Goal: Navigation & Orientation: Find specific page/section

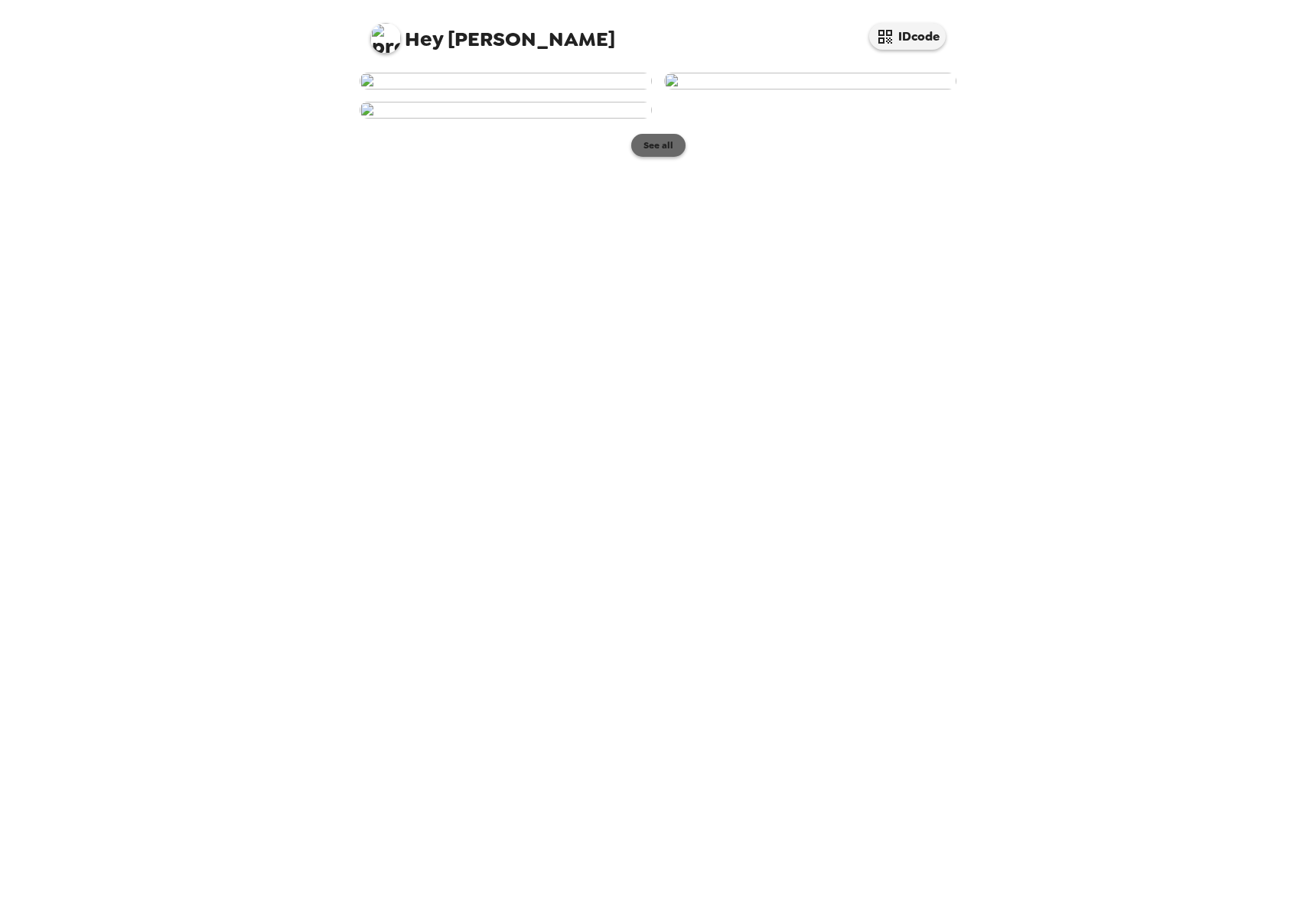
click at [656, 156] on button "See all" at bounding box center [658, 145] width 54 height 23
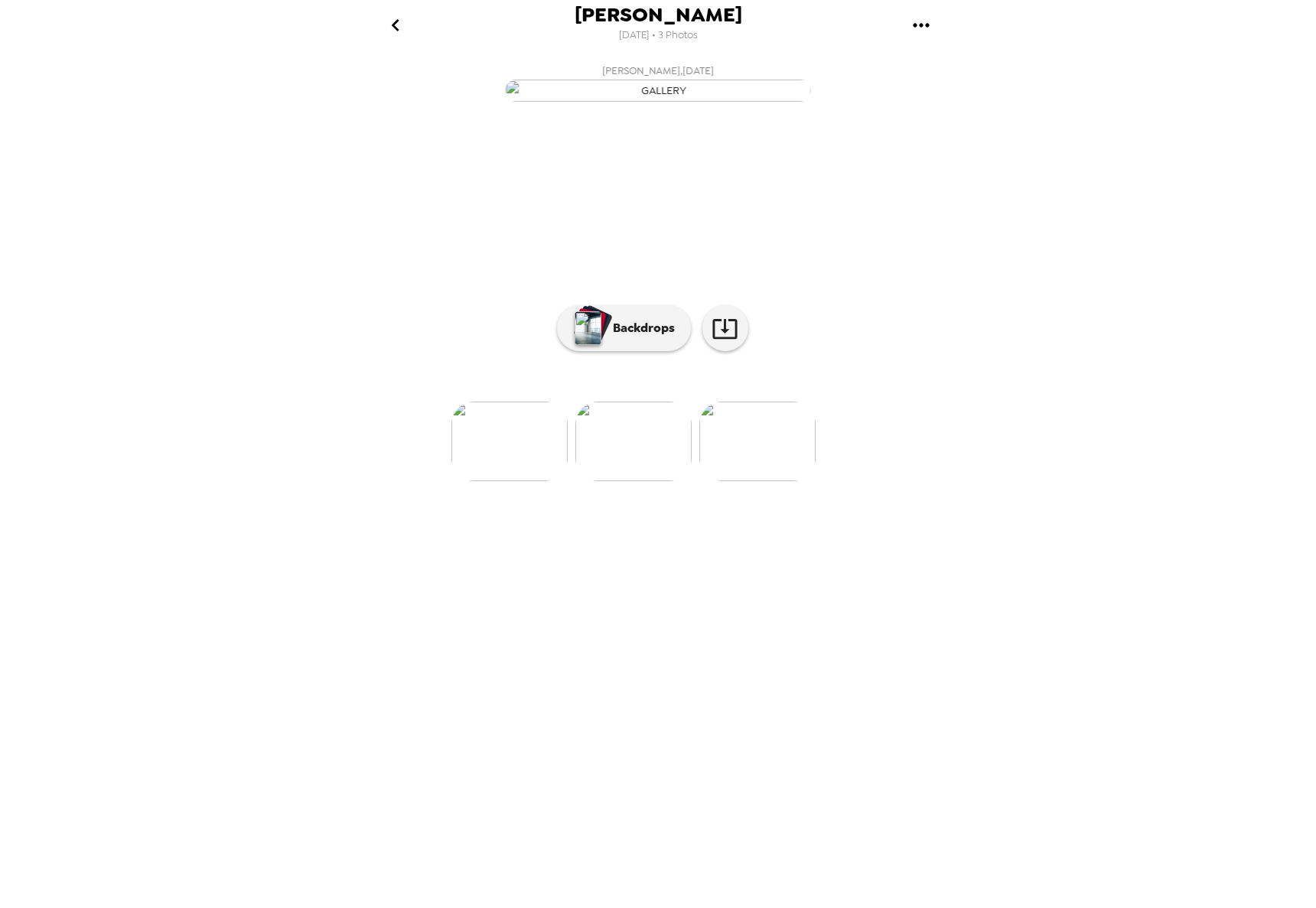
scroll to position [0, 183]
click at [635, 338] on p "Backdrops" at bounding box center [641, 328] width 70 height 18
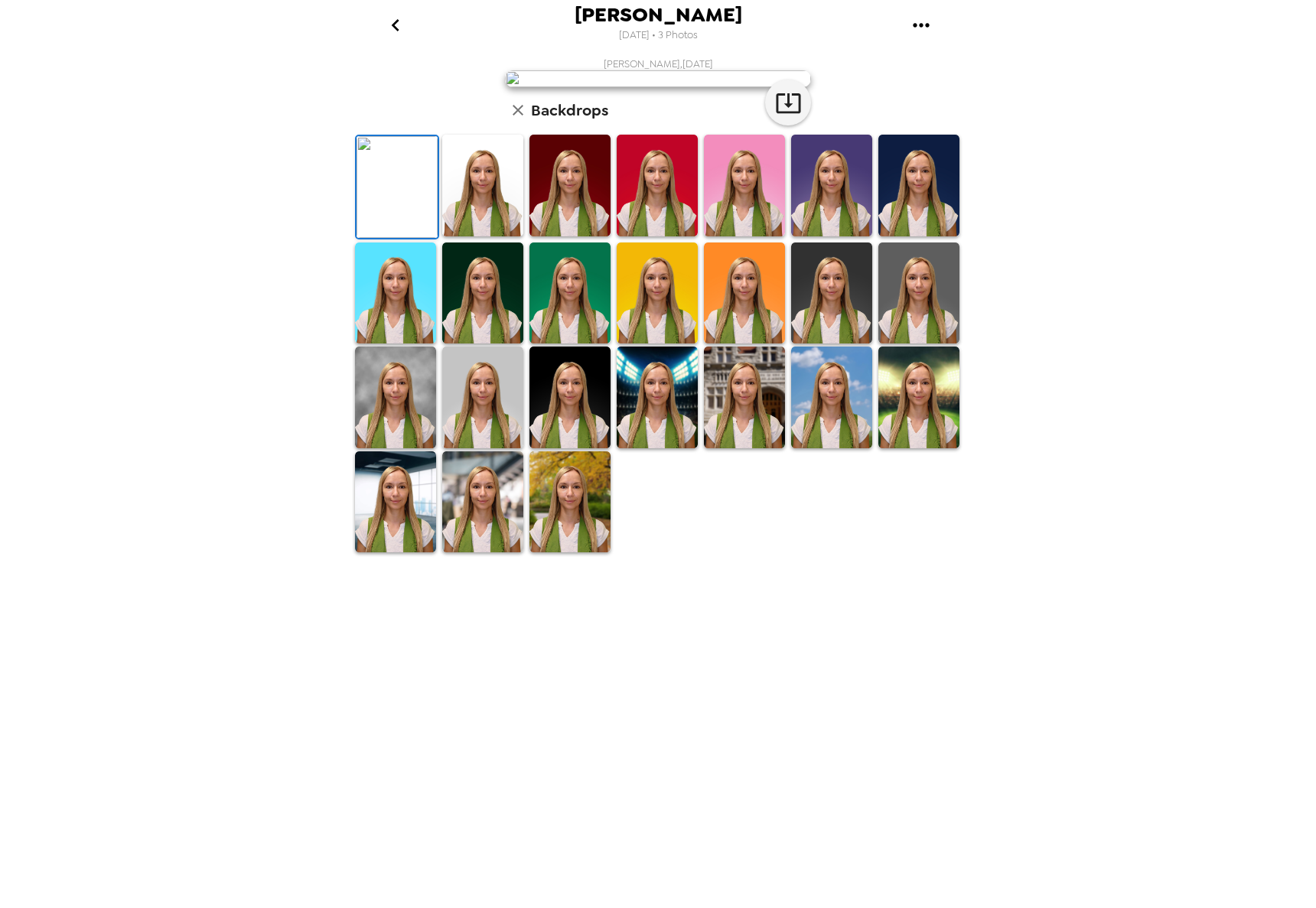
scroll to position [11, 0]
click at [502, 236] on img at bounding box center [483, 185] width 81 height 102
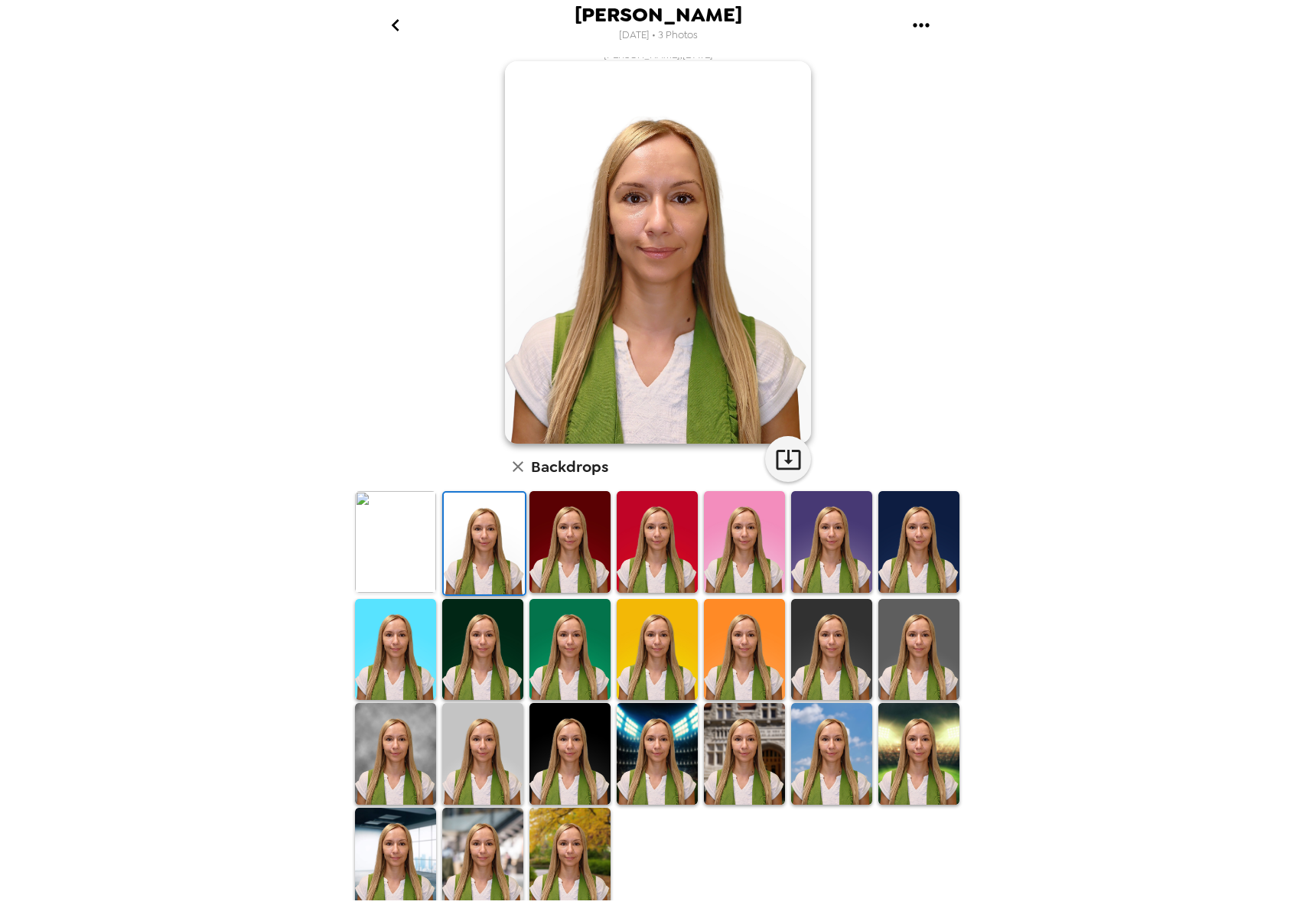
scroll to position [11, 0]
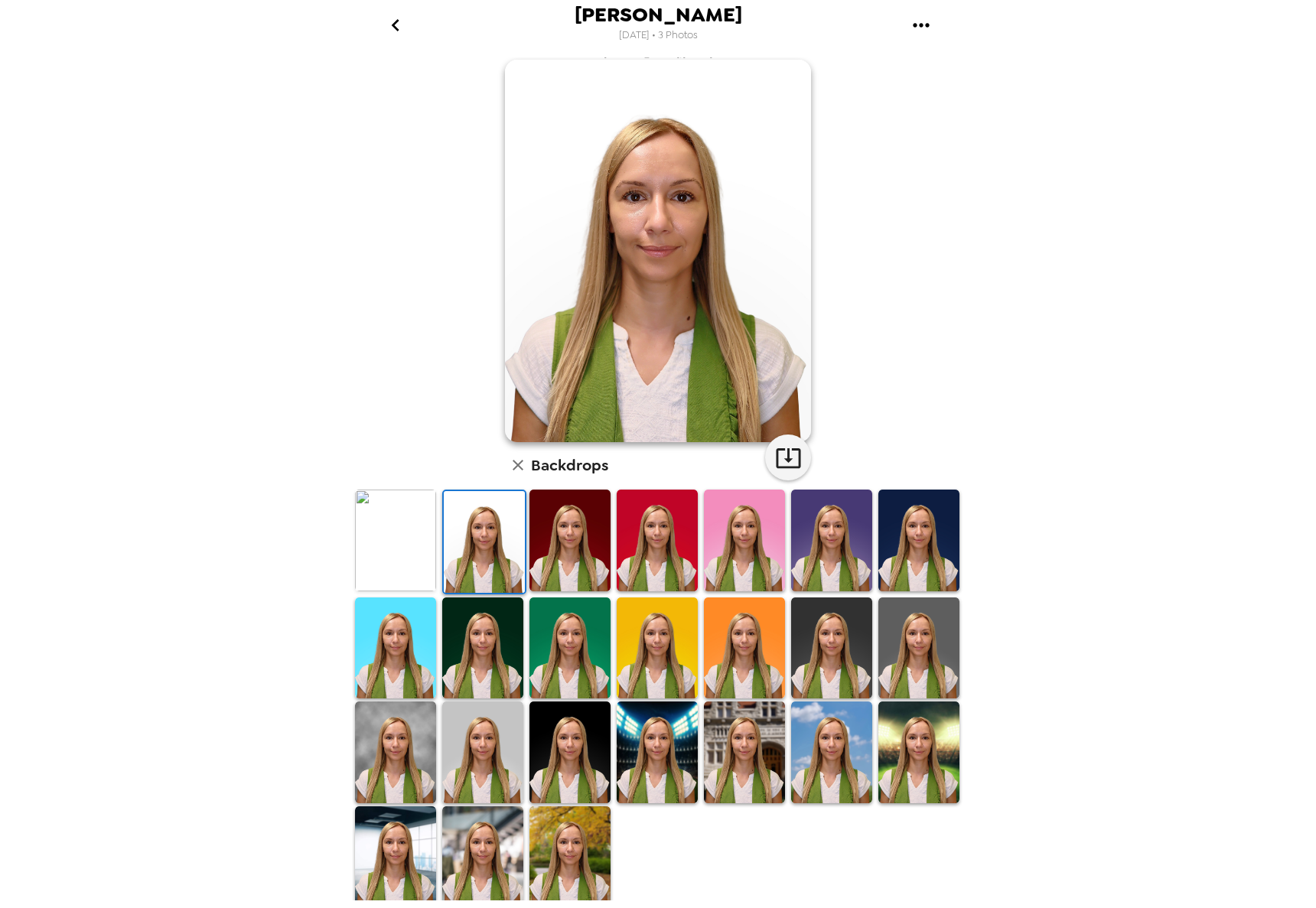
click at [491, 659] on img at bounding box center [483, 648] width 81 height 102
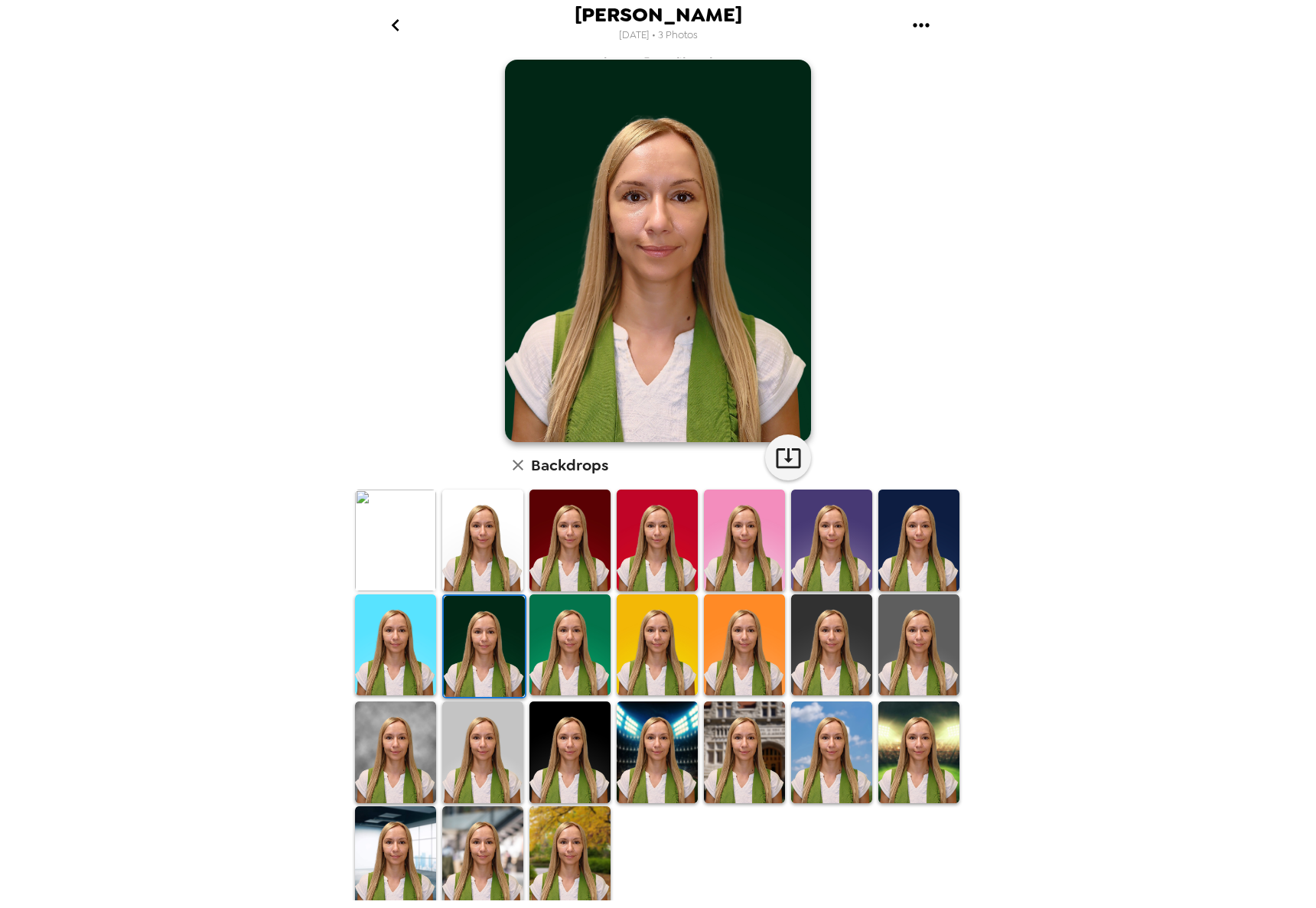
click at [407, 534] on img at bounding box center [396, 540] width 81 height 102
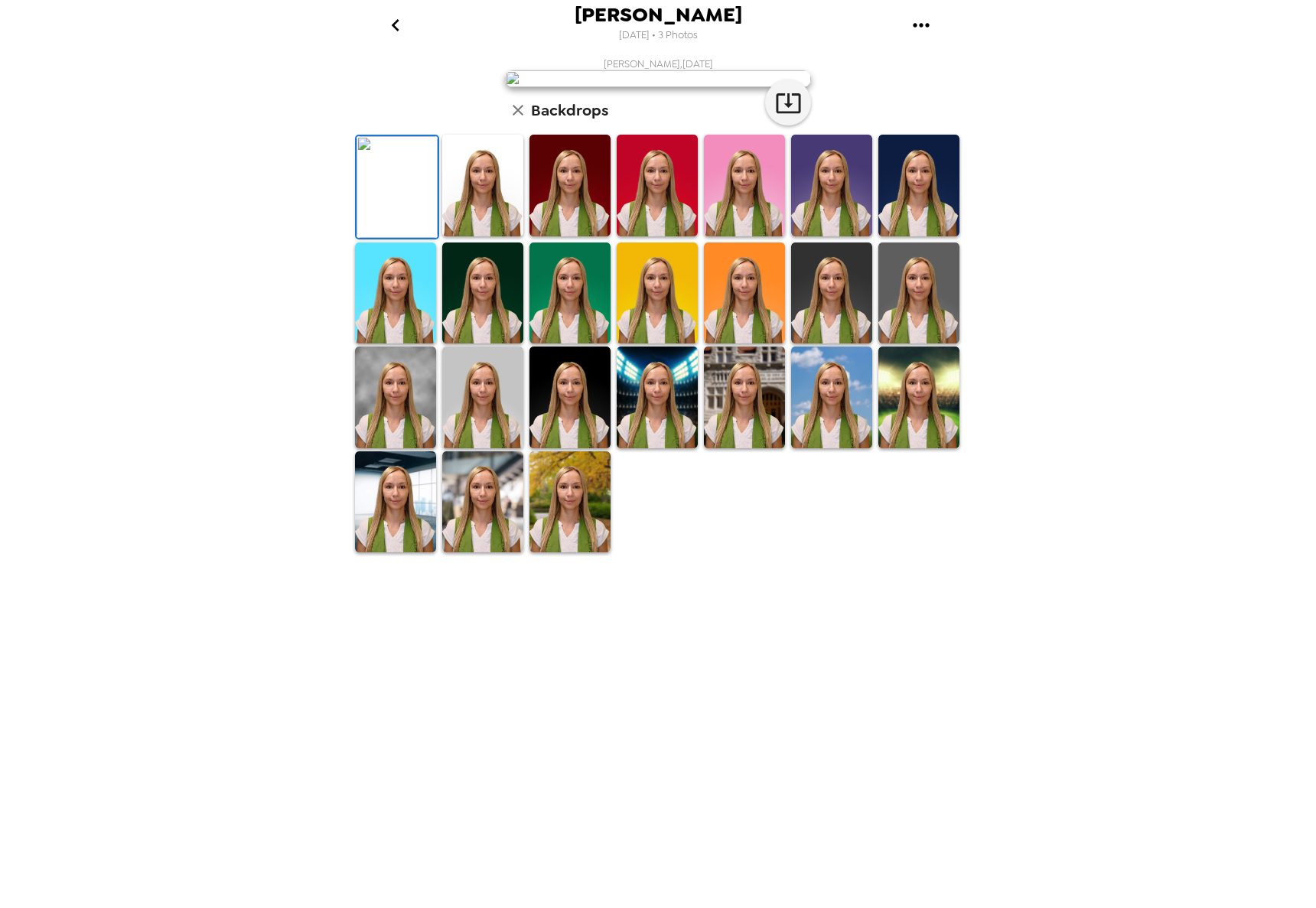
click at [574, 553] on img at bounding box center [570, 502] width 81 height 102
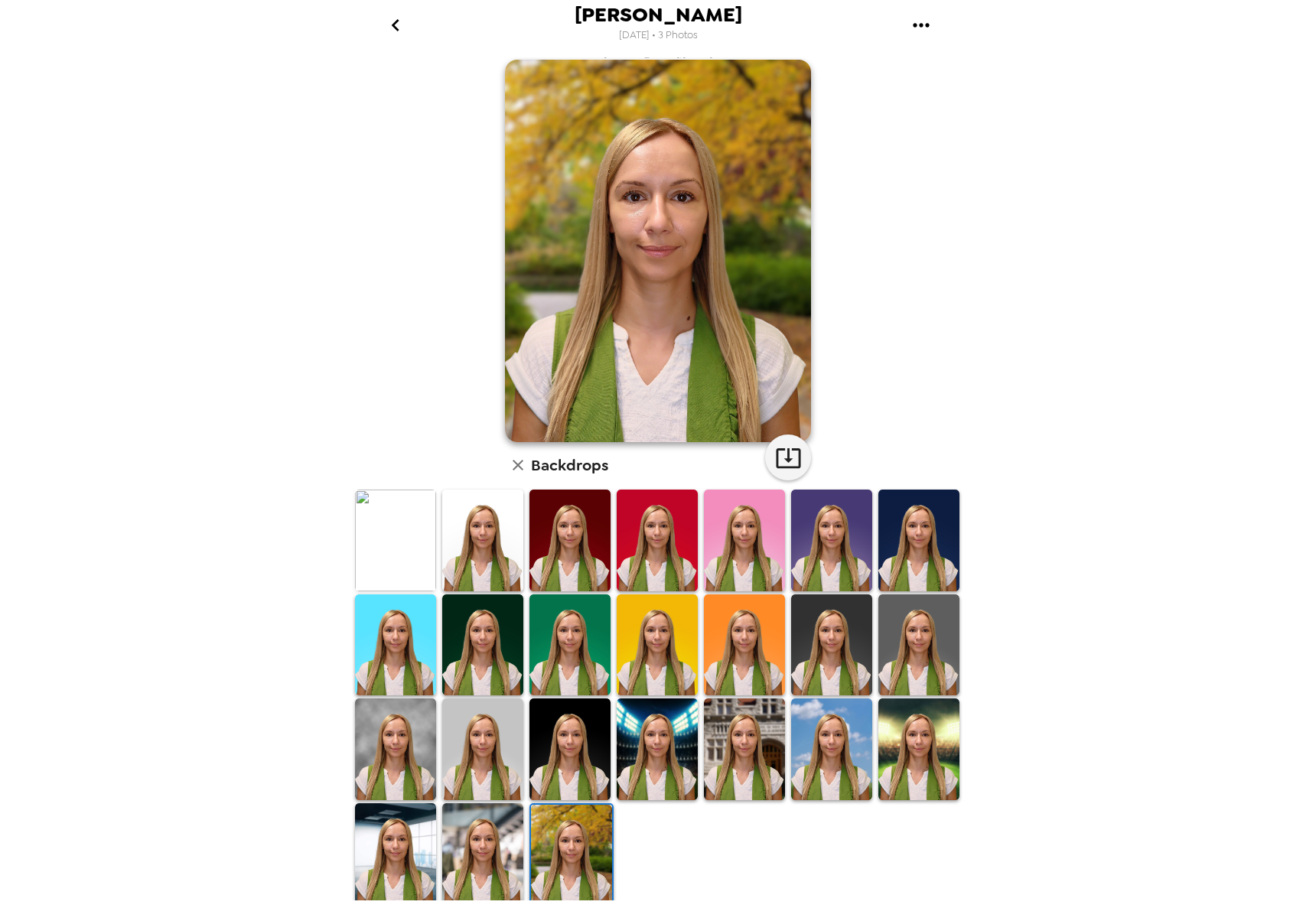
click at [555, 850] on img at bounding box center [571, 856] width 81 height 102
click at [500, 852] on img at bounding box center [483, 854] width 81 height 102
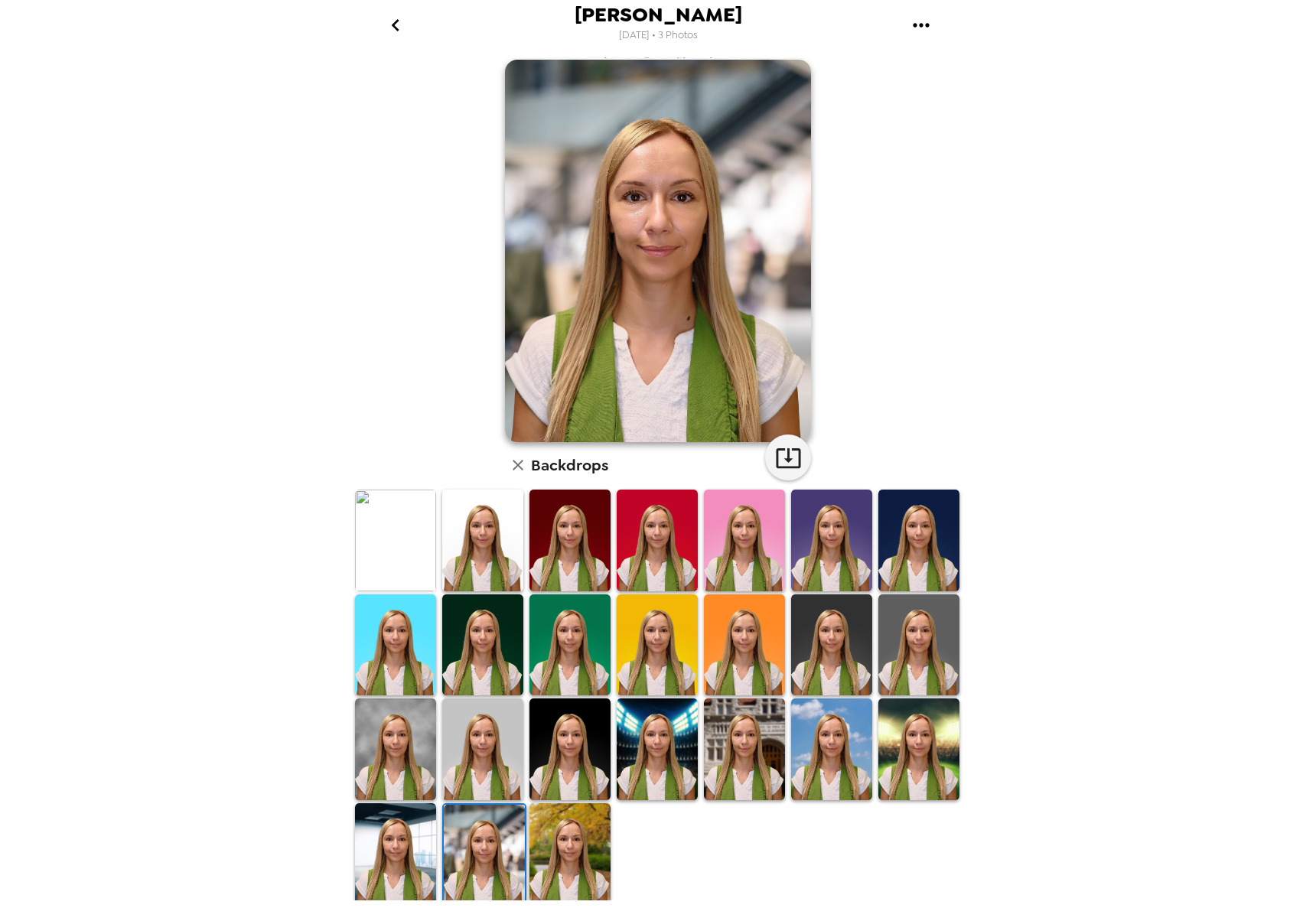
click at [439, 852] on div at bounding box center [482, 855] width 87 height 108
click at [409, 842] on img at bounding box center [396, 854] width 81 height 102
